Goal: Task Accomplishment & Management: Complete application form

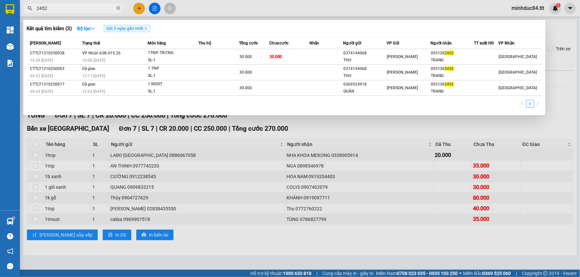
click at [43, 247] on div at bounding box center [290, 138] width 580 height 277
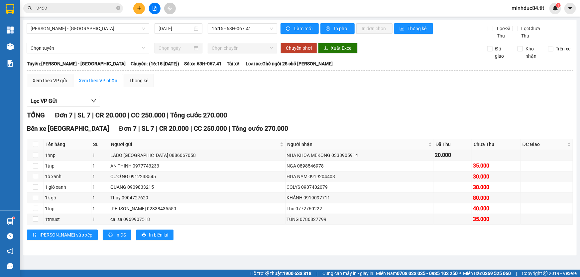
click at [71, 5] on input "2452" at bounding box center [76, 8] width 78 height 7
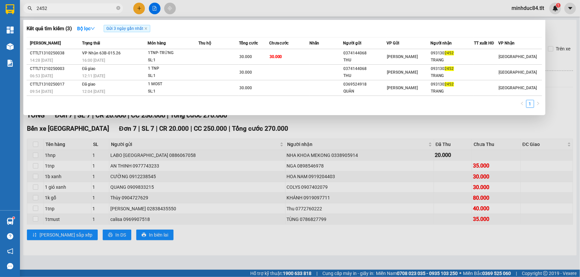
click at [71, 5] on input "2452" at bounding box center [76, 8] width 78 height 7
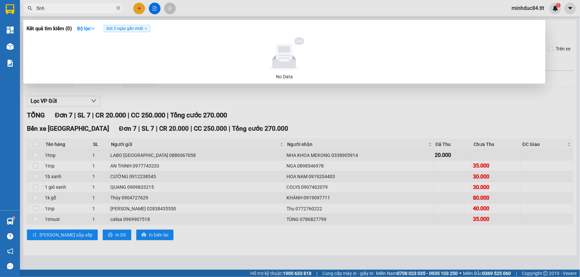
click at [148, 27] on span "Gửi 3 ngày gần nhất" at bounding box center [127, 28] width 46 height 7
click at [145, 28] on icon "close" at bounding box center [145, 28] width 3 height 3
click at [65, 11] on input "tĩnh" at bounding box center [76, 8] width 78 height 7
click at [59, 10] on input "tĩnh" at bounding box center [76, 8] width 78 height 7
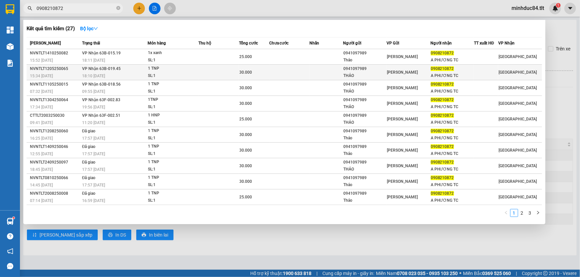
type input "0908210872"
click at [208, 72] on td at bounding box center [218, 73] width 40 height 16
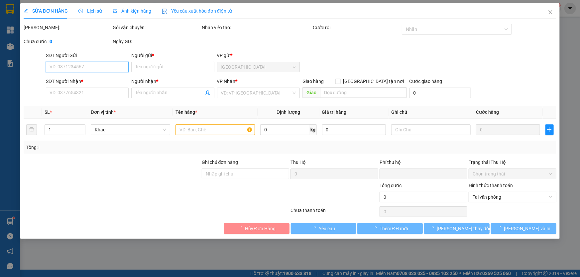
type input "0941097989"
type input "THẢO"
type input "0908210872"
type input "A PHƯƠNG TC"
type input "0"
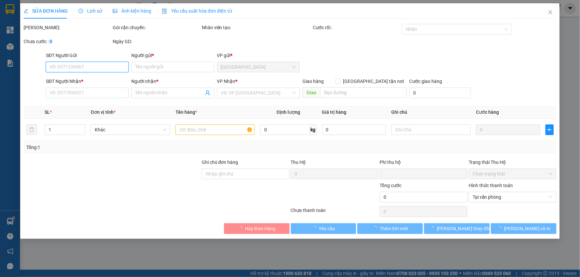
type input "30.000"
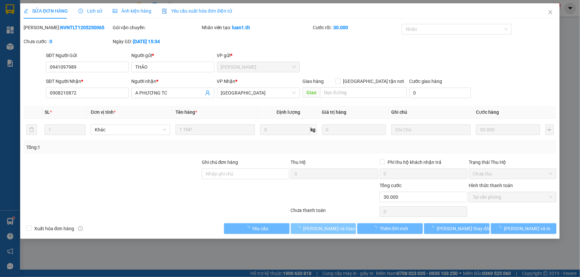
click at [323, 230] on span "[PERSON_NAME] và Giao hàng" at bounding box center [335, 228] width 64 height 7
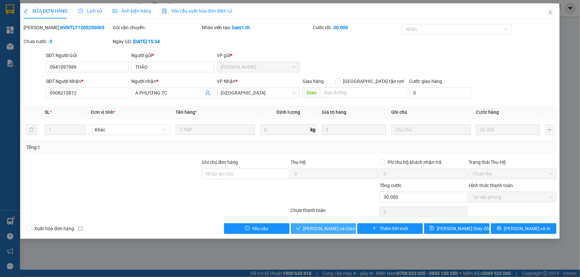
click at [323, 230] on span "[PERSON_NAME] và Giao hàng" at bounding box center [335, 228] width 64 height 7
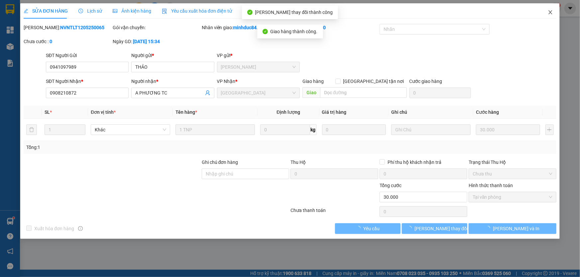
click at [548, 9] on span "Close" at bounding box center [550, 12] width 19 height 19
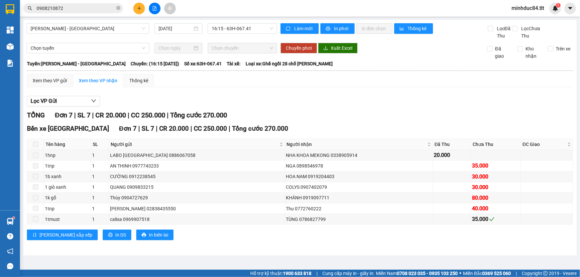
click at [84, 9] on input "0908210872" at bounding box center [76, 8] width 78 height 7
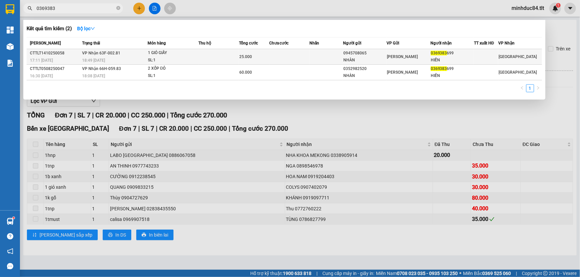
type input "0369383"
click at [230, 52] on td at bounding box center [218, 57] width 40 height 16
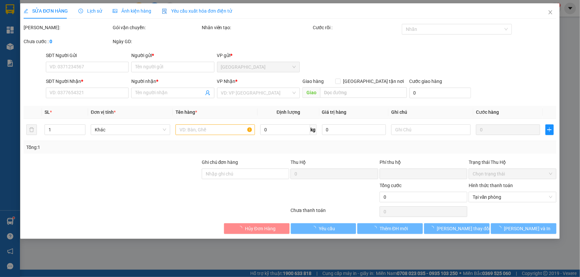
type input "0945708065"
type input "NHÀN"
type input "0369383699"
type input "HIỀN"
type input "0"
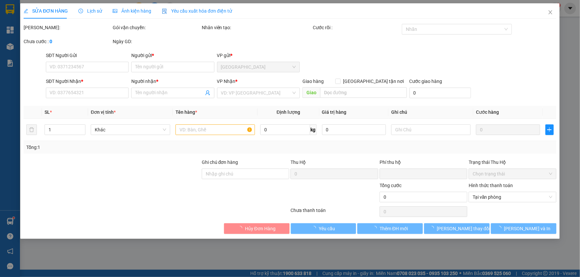
type input "25.000"
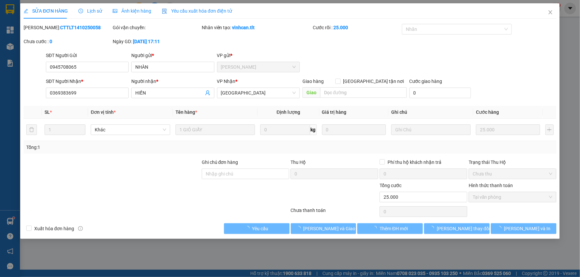
click at [323, 224] on button "[PERSON_NAME] và Giao hàng" at bounding box center [323, 229] width 65 height 11
click at [327, 227] on span "[PERSON_NAME] và Giao hàng" at bounding box center [335, 228] width 64 height 7
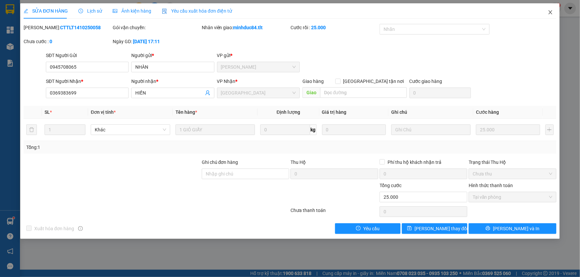
click at [548, 17] on span "Close" at bounding box center [550, 12] width 19 height 19
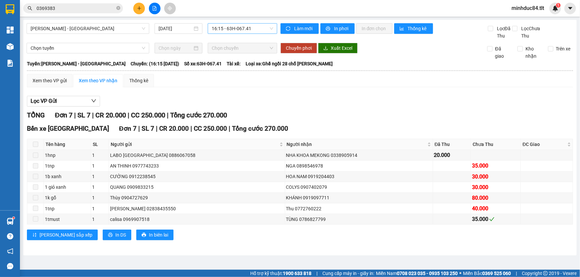
click at [219, 26] on span "16:15 - 63H-067.41" at bounding box center [242, 29] width 61 height 10
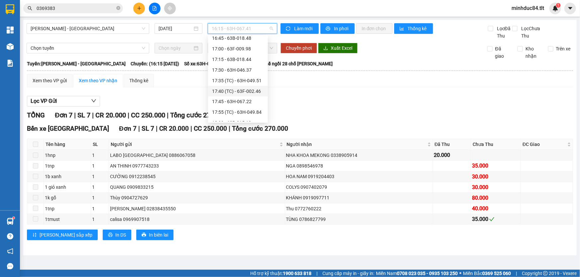
scroll to position [579, 0]
click at [57, 25] on div "[PERSON_NAME] - [GEOGRAPHIC_DATA] Tho [DATE] 16:15 - 63H-067.41 Làm mới In phơi…" at bounding box center [299, 138] width 553 height 236
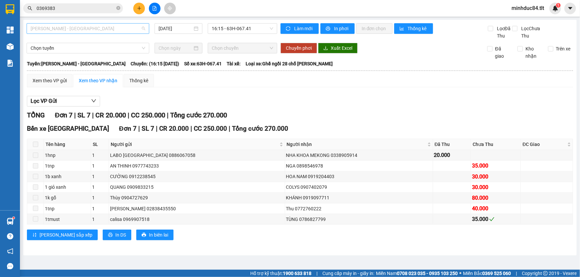
click at [58, 28] on span "[PERSON_NAME] - [GEOGRAPHIC_DATA]" at bounding box center [88, 29] width 115 height 10
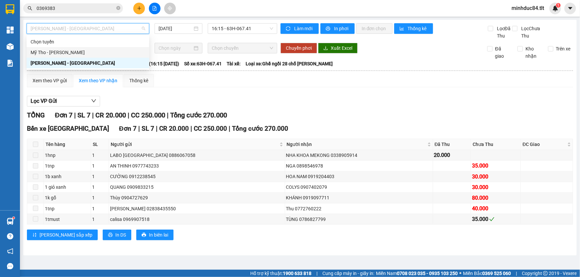
click at [66, 50] on div "Mỹ Tho - [PERSON_NAME]" at bounding box center [88, 52] width 115 height 7
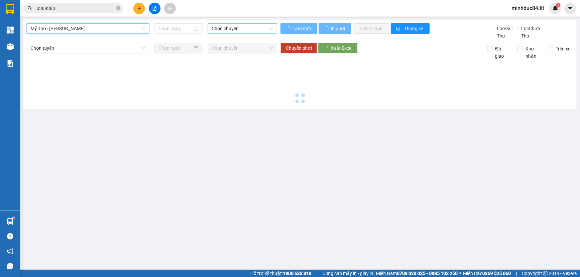
click at [235, 31] on span "Chọn chuyến" at bounding box center [242, 29] width 61 height 10
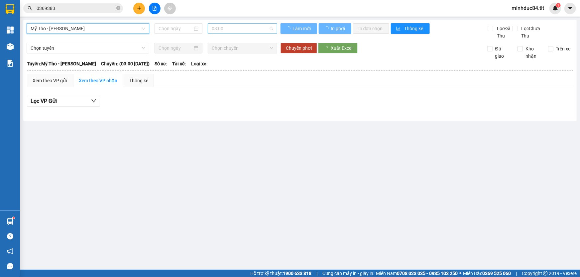
type input "[DATE]"
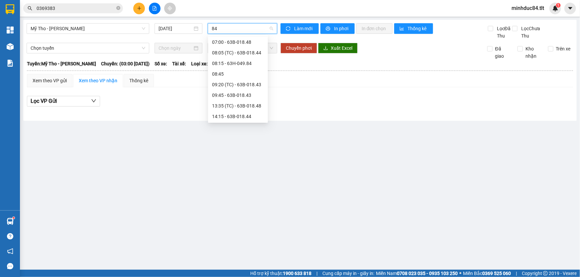
type input "843"
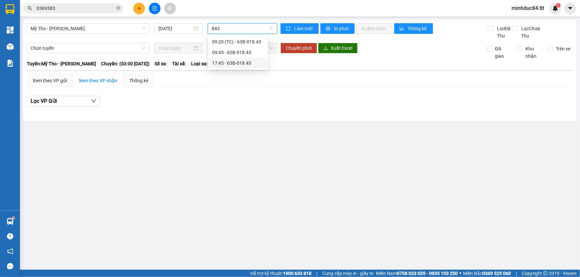
click at [225, 64] on div "17:45 - 63B-018.43" at bounding box center [238, 62] width 52 height 7
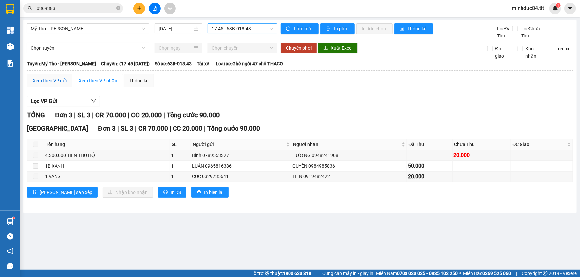
click at [60, 79] on div "Xem theo VP gửi" at bounding box center [50, 80] width 34 height 7
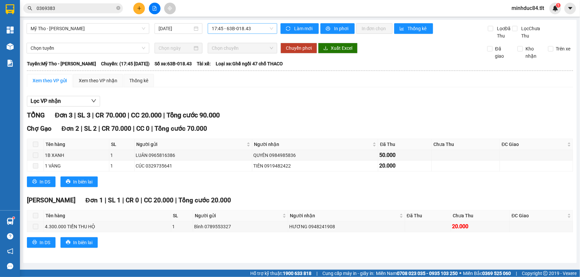
click at [75, 9] on input "0369383" at bounding box center [76, 8] width 78 height 7
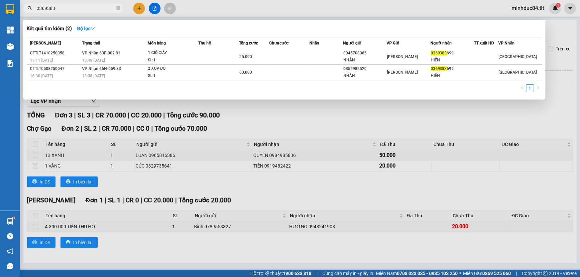
click at [75, 9] on input "0369383" at bounding box center [76, 8] width 78 height 7
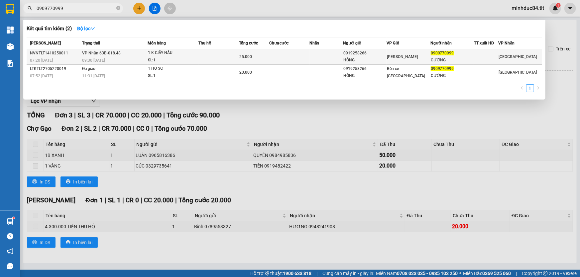
type input "0909770999"
click at [163, 54] on div "1 K GIẤY NÂU" at bounding box center [173, 52] width 50 height 7
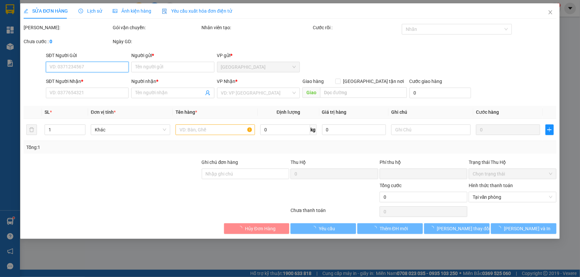
type input "0919258266"
type input "HỒNG"
type input "0909770999"
type input "CƯỜNG"
type input "0"
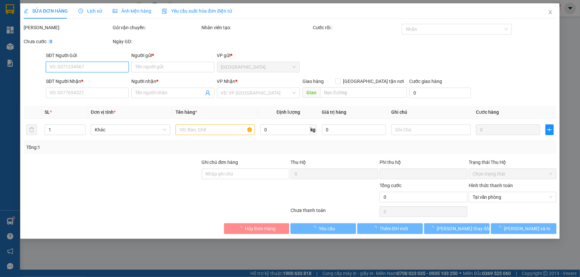
type input "25.000"
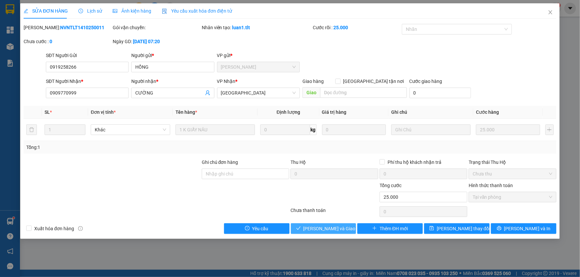
click at [322, 225] on span "[PERSON_NAME] và Giao hàng" at bounding box center [335, 228] width 64 height 7
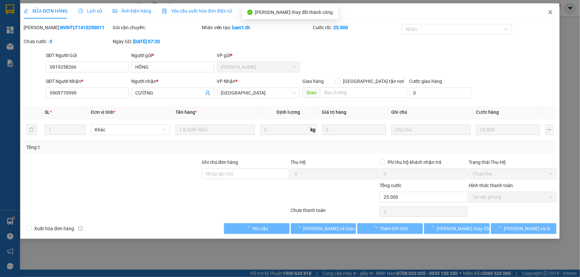
click at [550, 11] on icon "close" at bounding box center [549, 12] width 5 height 5
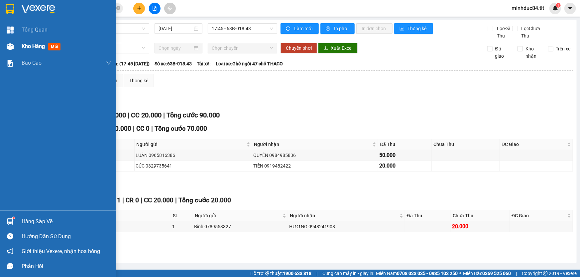
click at [24, 48] on span "Kho hàng" at bounding box center [33, 46] width 23 height 6
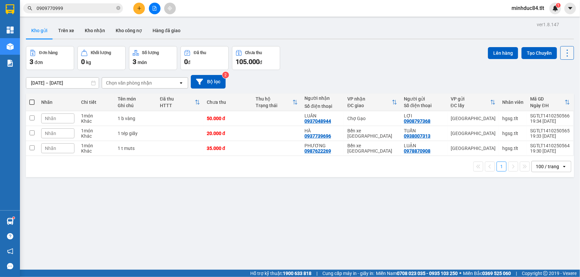
click at [563, 52] on icon at bounding box center [566, 52] width 9 height 9
click at [551, 94] on span "Làm mới" at bounding box center [553, 94] width 18 height 7
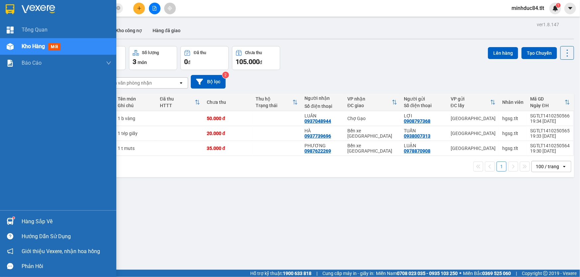
click at [17, 209] on div "Tổng Quan Kho hàng mới Báo cáo Báo cáo dòng tiền (Nhân Viên) Báo cáo dòng tiền …" at bounding box center [58, 116] width 116 height 189
click at [22, 212] on div "Hàng sắp về Hướng dẫn sử dụng Giới thiệu Vexere, nhận hoa hồng Phản hồi" at bounding box center [58, 242] width 116 height 63
click at [29, 218] on div "Hàng sắp về" at bounding box center [67, 222] width 90 height 10
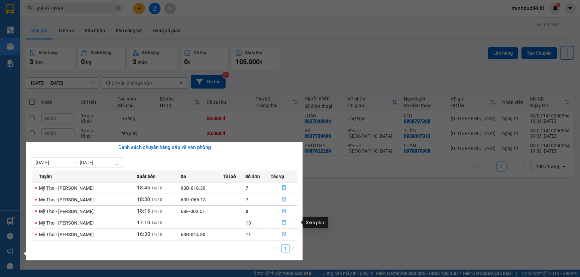
click at [284, 224] on icon "file-done" at bounding box center [284, 223] width 5 height 5
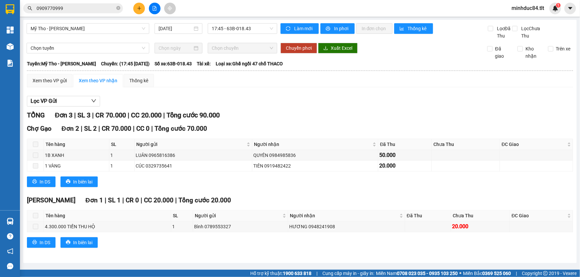
click at [284, 224] on div "Bình 0789553327" at bounding box center [240, 226] width 93 height 7
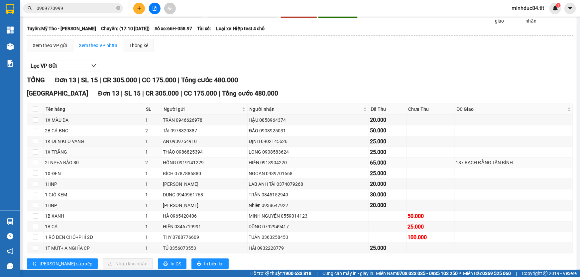
scroll to position [52, 0]
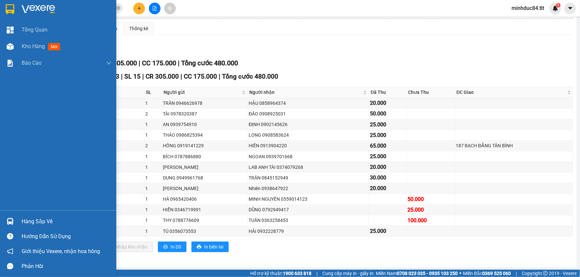
click at [19, 225] on div "Hàng sắp về" at bounding box center [58, 221] width 116 height 15
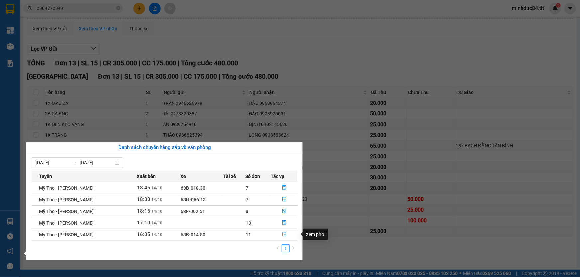
click at [285, 236] on icon "file-done" at bounding box center [284, 234] width 4 height 5
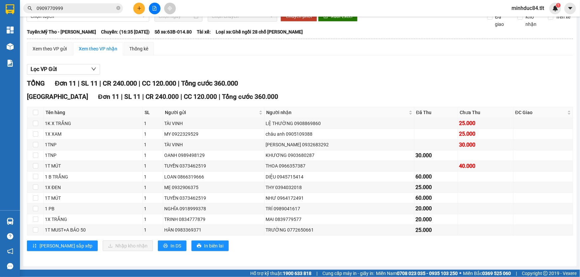
scroll to position [31, 0]
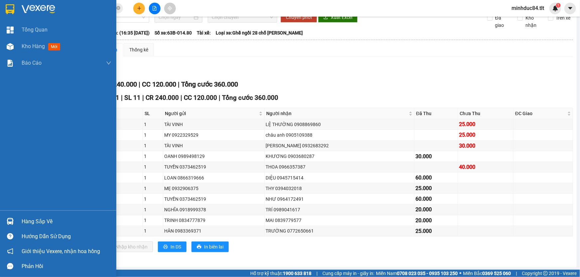
click at [20, 213] on div "Hàng sắp về Hướng dẫn sử dụng Giới thiệu Vexere, nhận hoa hồng Phản hồi" at bounding box center [58, 242] width 116 height 63
click at [34, 218] on div "Hàng sắp về" at bounding box center [67, 222] width 90 height 10
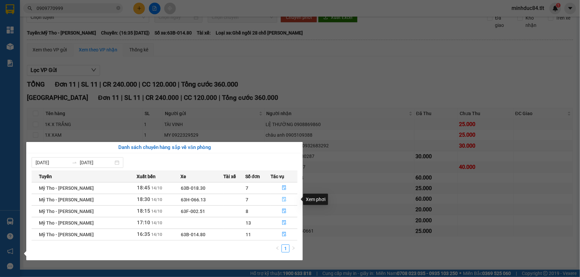
click at [280, 200] on button "button" at bounding box center [284, 200] width 26 height 11
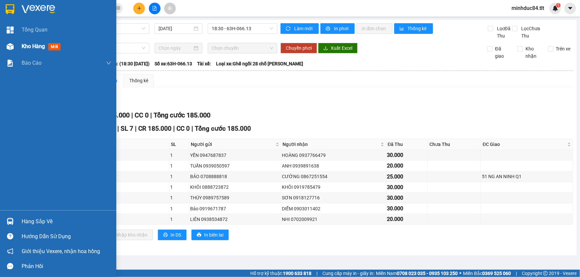
click at [13, 43] on img at bounding box center [10, 46] width 7 height 7
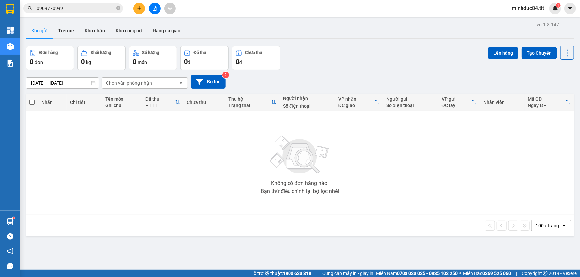
click at [64, 7] on input "0909770999" at bounding box center [76, 8] width 78 height 7
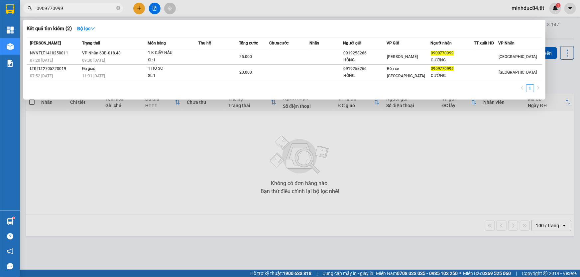
click at [64, 7] on input "0909770999" at bounding box center [76, 8] width 78 height 7
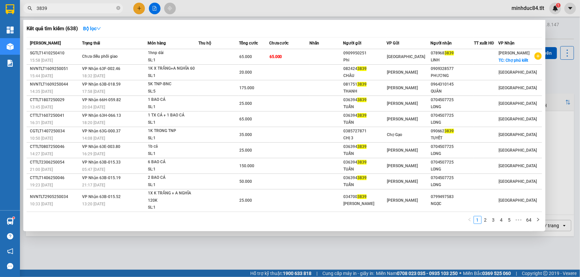
click at [76, 6] on input "3839" at bounding box center [76, 8] width 78 height 7
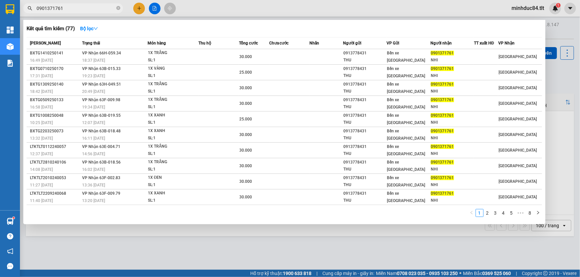
type input "0901371761"
click at [366, 252] on div at bounding box center [290, 138] width 580 height 277
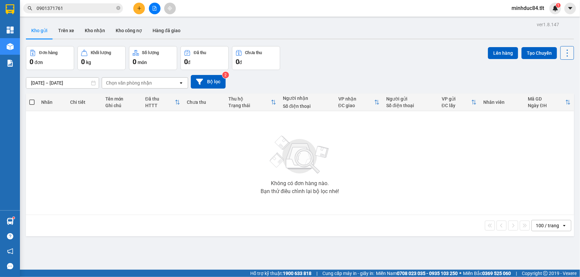
click at [563, 53] on icon at bounding box center [566, 52] width 9 height 9
click at [557, 91] on li "Làm mới" at bounding box center [550, 95] width 50 height 12
drag, startPoint x: 22, startPoint y: 212, endPoint x: 7, endPoint y: 225, distance: 19.5
click at [19, 214] on section "Kết quả tìm kiếm ( 65 ) Bộ lọc Mã ĐH Trạng thái Món hàng Thu hộ Tổng cước Chưa …" at bounding box center [290, 138] width 580 height 277
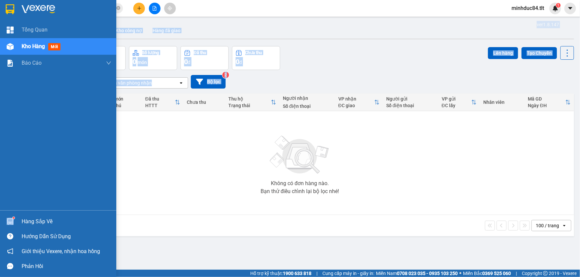
click at [8, 224] on img at bounding box center [10, 221] width 7 height 7
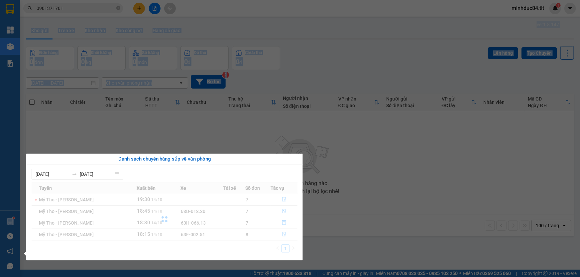
drag, startPoint x: 362, startPoint y: 181, endPoint x: 80, endPoint y: 14, distance: 327.4
click at [355, 175] on section "Kết quả tìm kiếm ( 65 ) Bộ lọc Mã ĐH Trạng thái Món hàng Thu hộ Tổng cước Chưa …" at bounding box center [290, 138] width 580 height 277
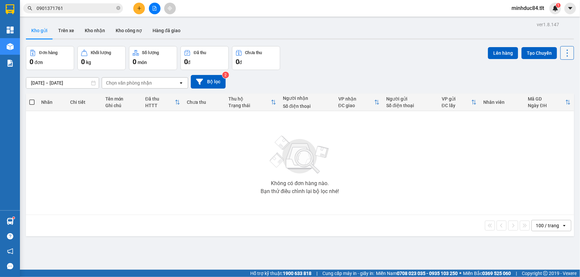
click at [562, 56] on icon at bounding box center [566, 52] width 9 height 9
click at [554, 90] on li "Làm mới" at bounding box center [550, 95] width 50 height 12
click at [565, 52] on icon at bounding box center [566, 52] width 9 height 9
click at [558, 96] on span "Làm mới" at bounding box center [553, 94] width 18 height 7
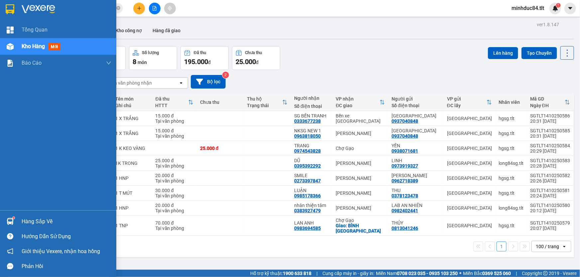
click at [23, 224] on div "Hàng sắp về" at bounding box center [67, 222] width 90 height 10
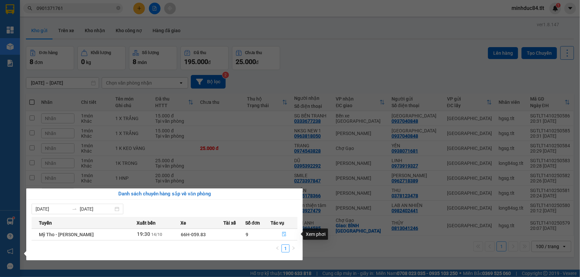
click at [284, 238] on button "button" at bounding box center [284, 235] width 26 height 11
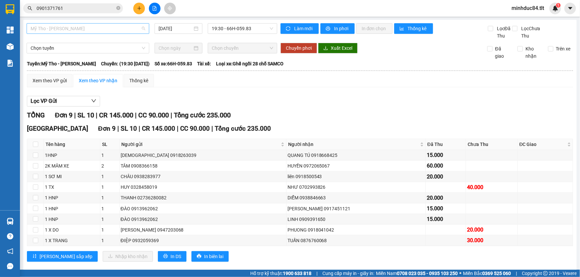
click at [92, 25] on span "Mỹ Tho - [PERSON_NAME]" at bounding box center [88, 29] width 115 height 10
click at [229, 30] on span "19:30 - 66H-059.83" at bounding box center [242, 29] width 61 height 10
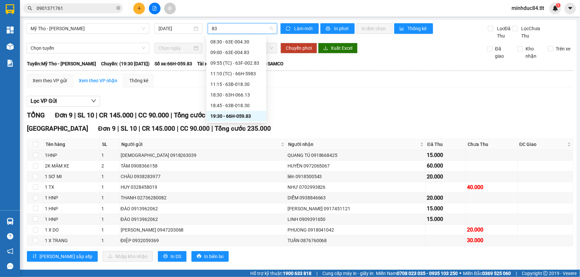
type input "830"
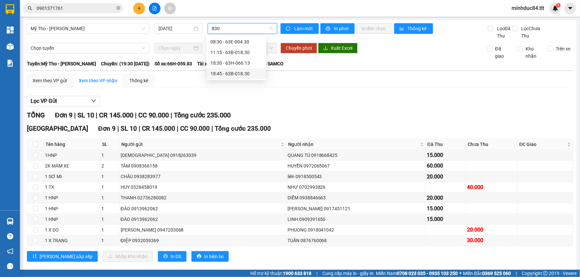
click at [251, 70] on div "18:45 - 63B-018.30" at bounding box center [236, 73] width 60 height 11
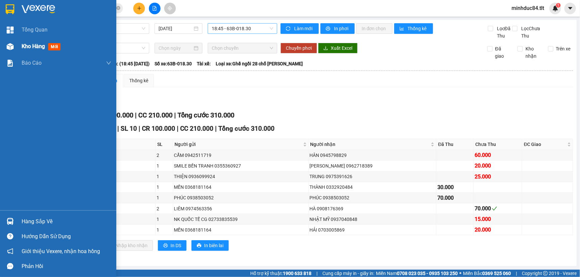
click at [19, 43] on div "Kho hàng mới" at bounding box center [58, 46] width 116 height 17
